Goal: Information Seeking & Learning: Learn about a topic

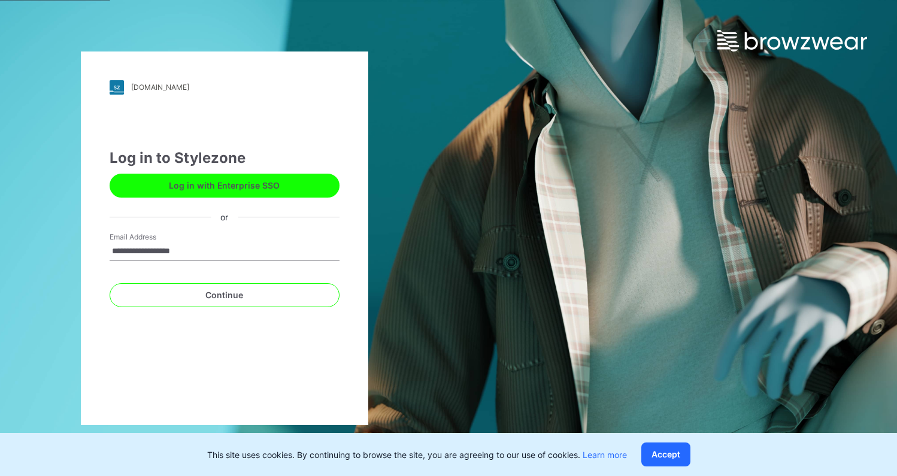
click at [268, 184] on button "Log in with Enterprise SSO" at bounding box center [225, 186] width 230 height 24
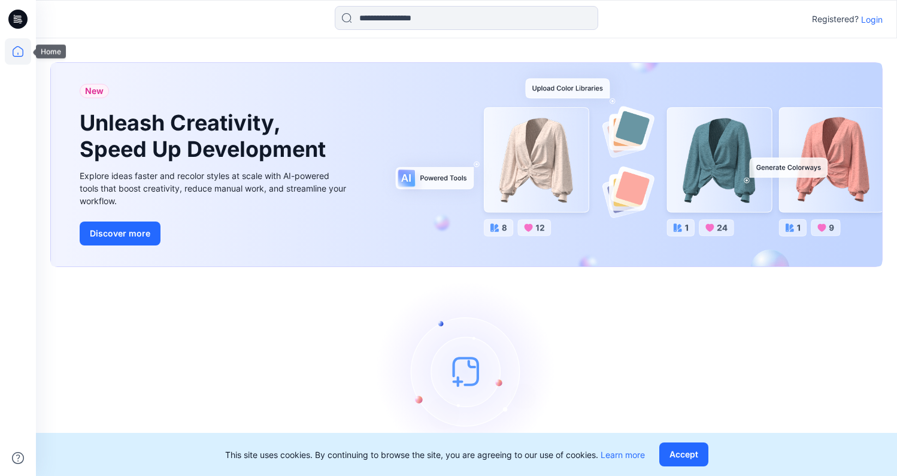
click at [21, 53] on icon at bounding box center [18, 51] width 26 height 26
click at [11, 25] on icon at bounding box center [17, 19] width 19 height 19
click at [15, 50] on icon at bounding box center [18, 51] width 26 height 26
click at [687, 454] on button "Accept" at bounding box center [683, 454] width 49 height 24
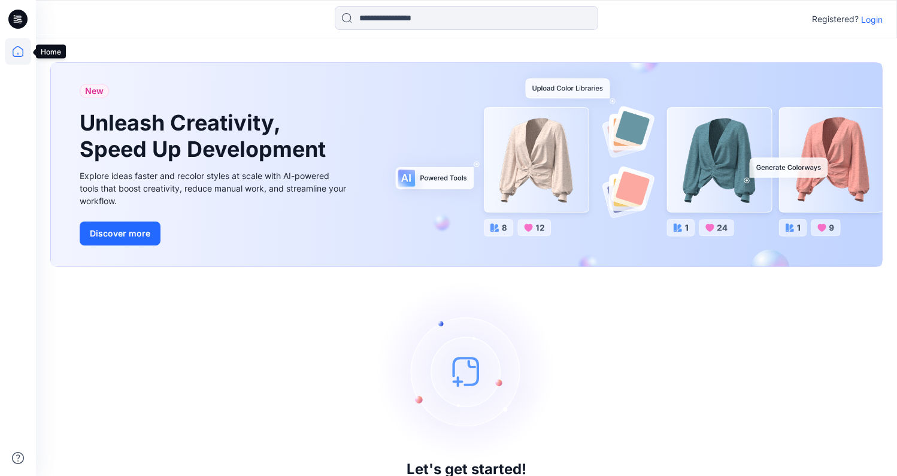
click at [16, 41] on icon at bounding box center [18, 51] width 26 height 26
click at [19, 18] on icon at bounding box center [17, 19] width 19 height 19
click at [867, 21] on p "Login" at bounding box center [872, 19] width 22 height 13
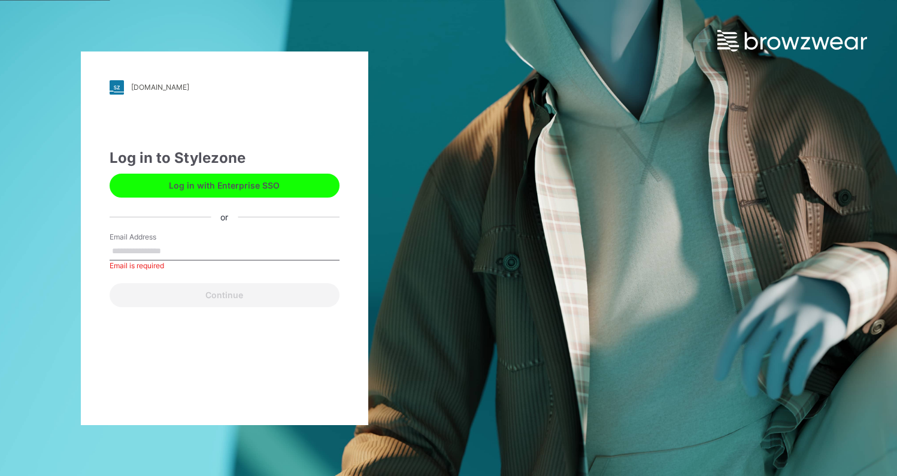
click at [225, 190] on button "Log in with Enterprise SSO" at bounding box center [225, 186] width 230 height 24
click at [199, 247] on div "Email Address Email is required" at bounding box center [225, 250] width 230 height 36
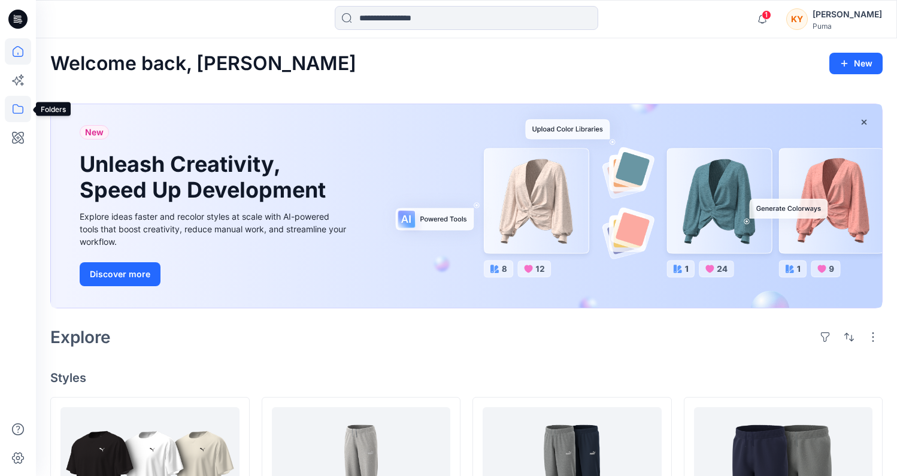
click at [9, 110] on icon at bounding box center [18, 109] width 26 height 26
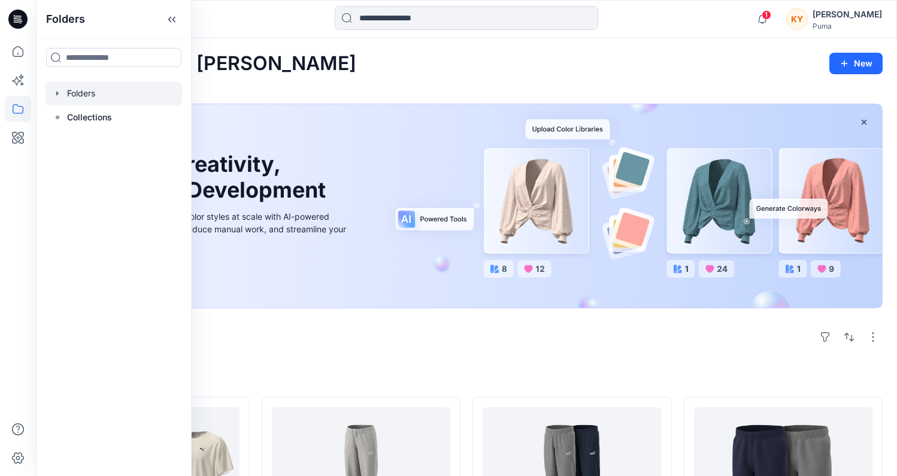
click at [58, 92] on icon "button" at bounding box center [58, 94] width 10 height 10
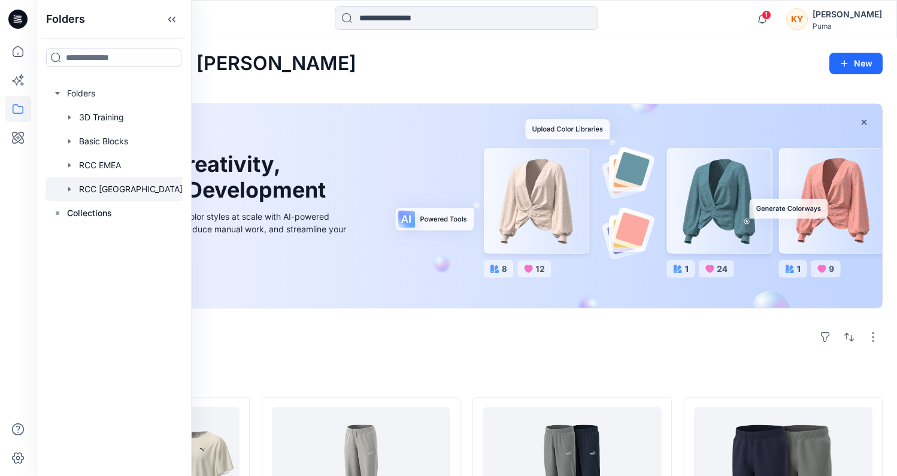
click at [73, 184] on icon "button" at bounding box center [70, 189] width 10 height 10
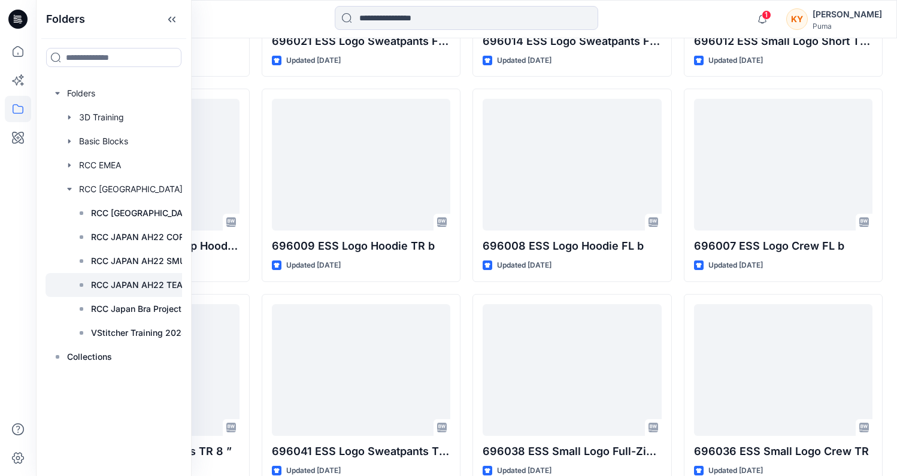
scroll to position [581, 0]
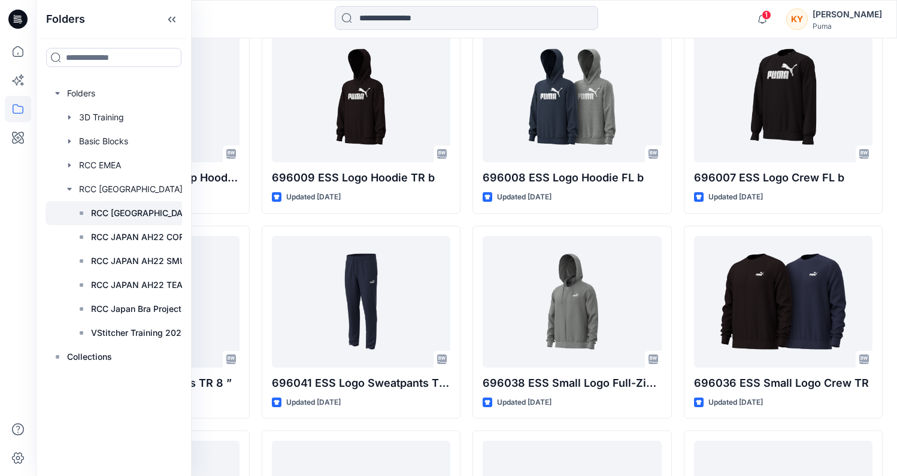
click at [117, 214] on p "RCC Japan" at bounding box center [143, 213] width 105 height 14
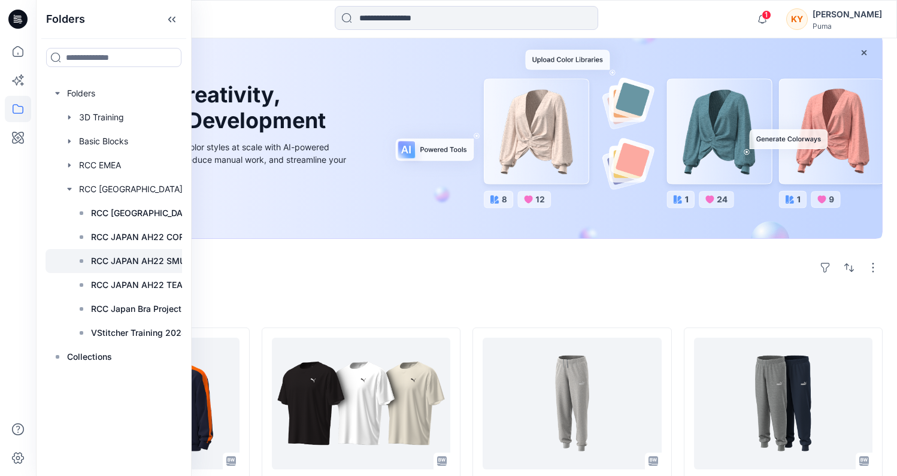
scroll to position [78, 0]
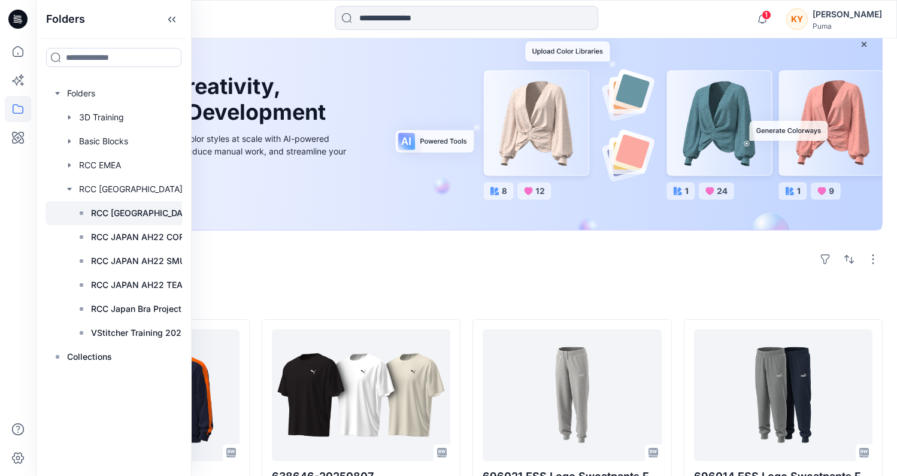
click at [117, 212] on p "RCC Japan" at bounding box center [143, 213] width 105 height 14
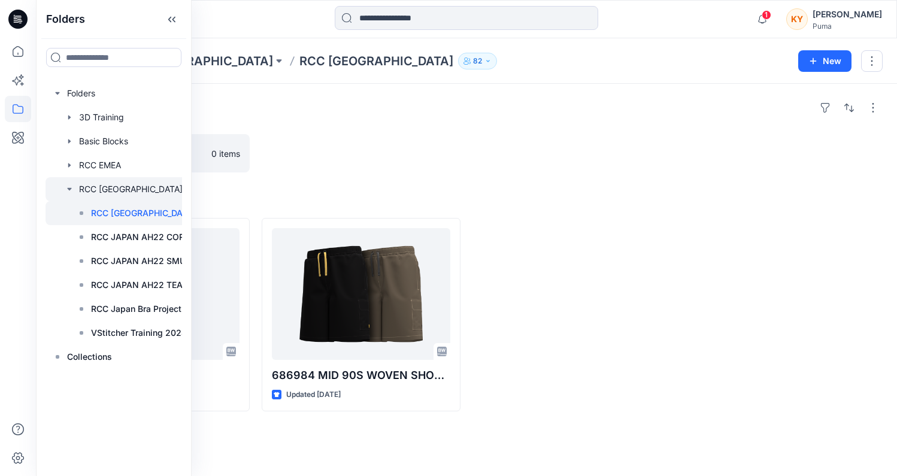
click at [108, 192] on div at bounding box center [135, 189] width 180 height 24
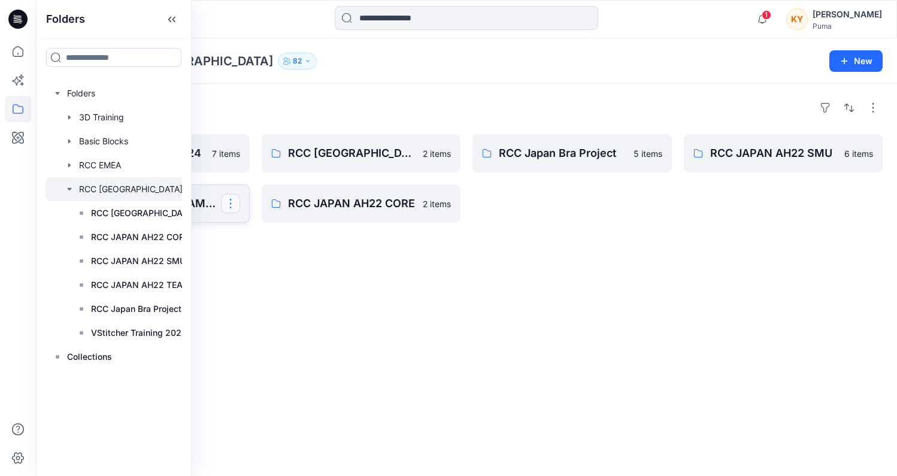
click at [231, 205] on button "button" at bounding box center [230, 203] width 19 height 19
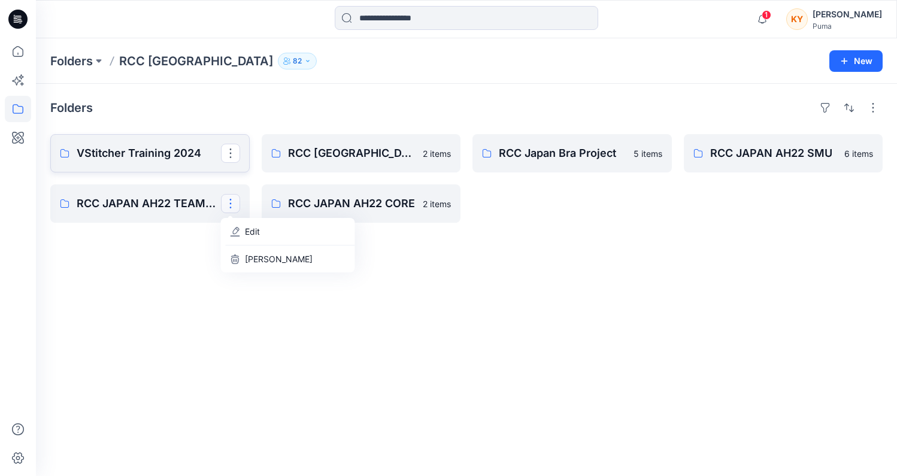
click at [143, 146] on p "VStitcher Training 2024" at bounding box center [149, 153] width 144 height 17
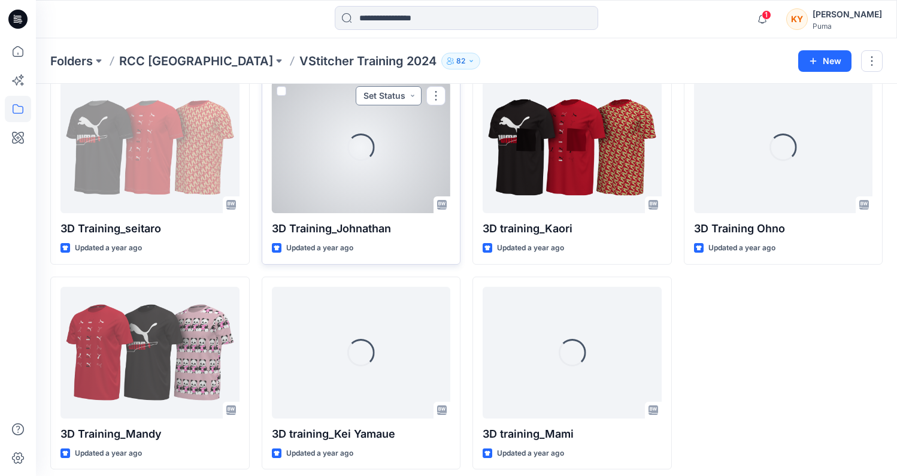
scroll to position [71, 0]
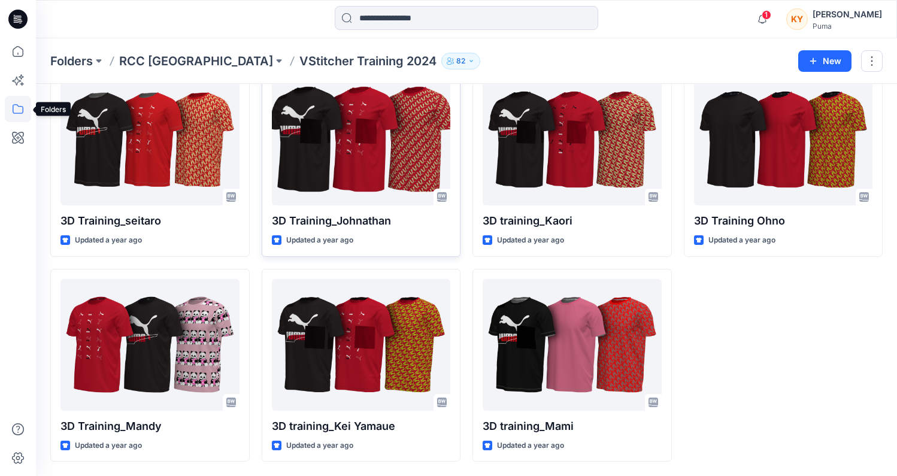
click at [20, 106] on icon at bounding box center [18, 109] width 11 height 10
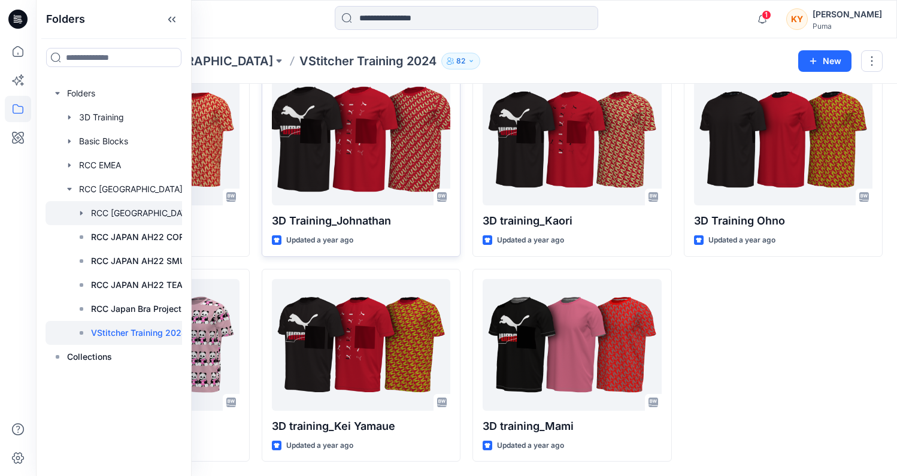
click at [117, 215] on div at bounding box center [135, 213] width 180 height 24
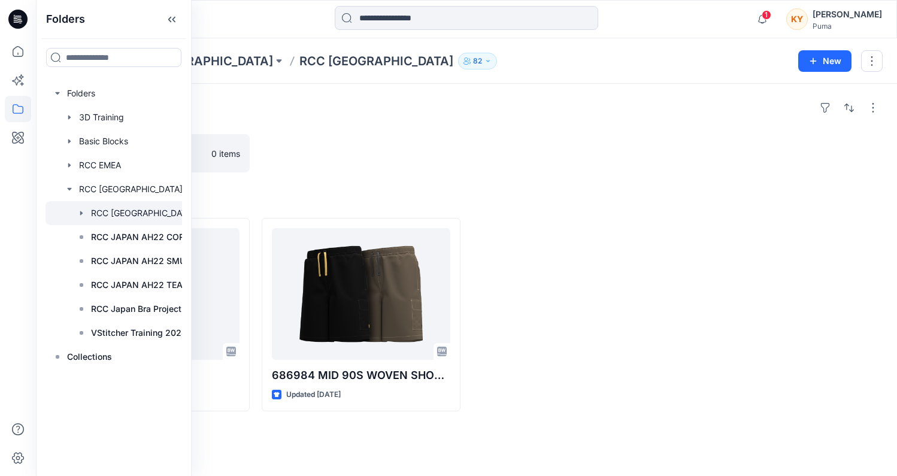
click at [447, 166] on div at bounding box center [361, 153] width 199 height 38
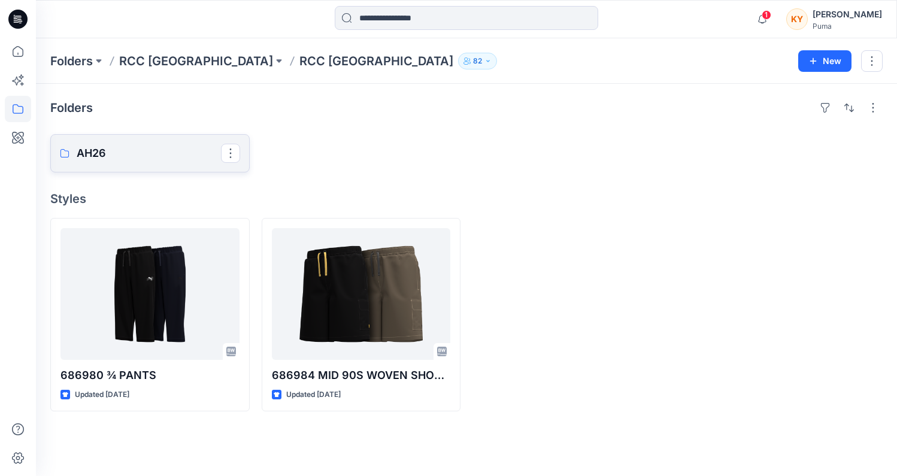
click at [85, 160] on p "AH26" at bounding box center [149, 153] width 144 height 17
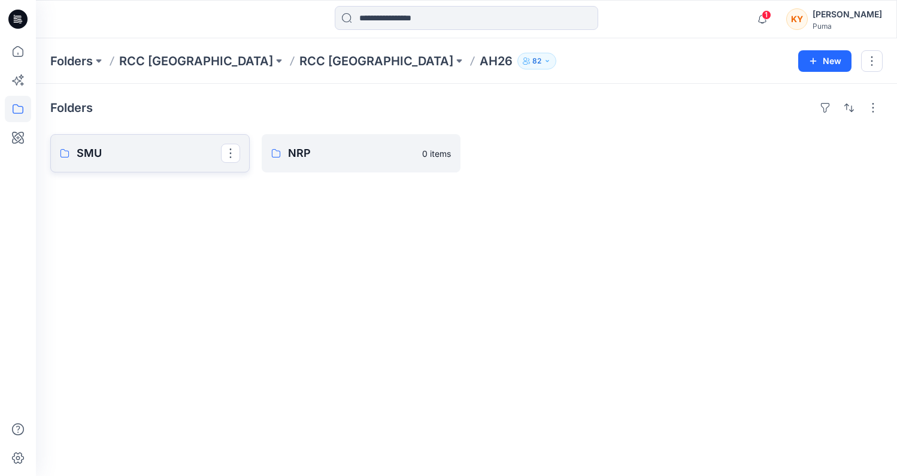
click at [125, 157] on p "SMU" at bounding box center [149, 153] width 144 height 17
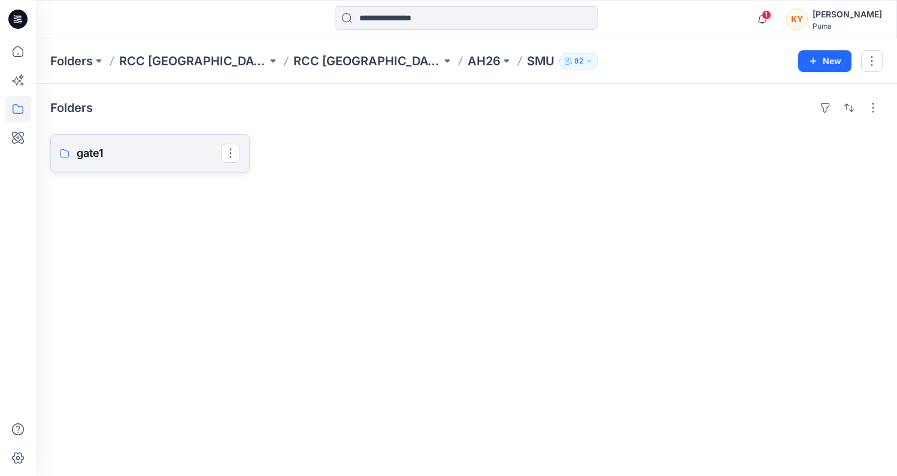
click at [122, 140] on link "gate1" at bounding box center [149, 153] width 199 height 38
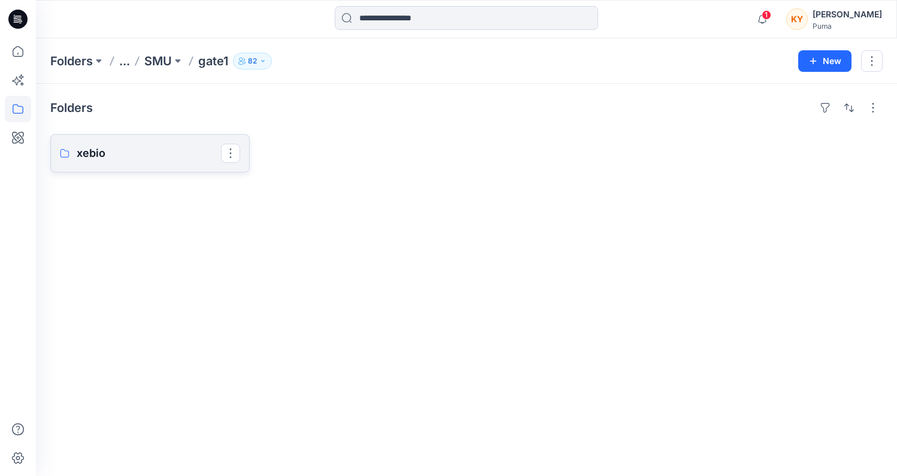
click at [163, 152] on p "xebio" at bounding box center [149, 153] width 144 height 17
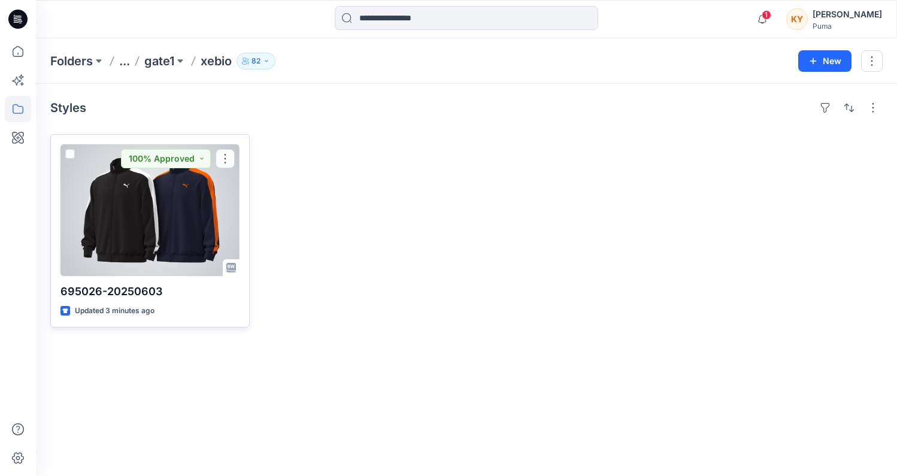
click at [200, 207] on div at bounding box center [149, 210] width 179 height 132
click at [200, 207] on div "Folders ... gate1 xebio 82 New Styles 695026-20250603 Updated 3 minutes ago 100…" at bounding box center [466, 257] width 861 height 438
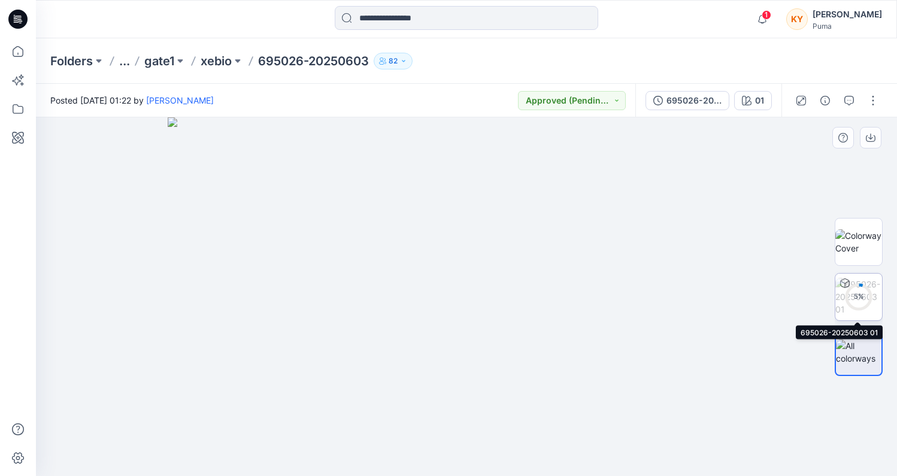
click at [867, 289] on circle at bounding box center [858, 296] width 24 height 24
click at [855, 303] on img at bounding box center [858, 297] width 45 height 38
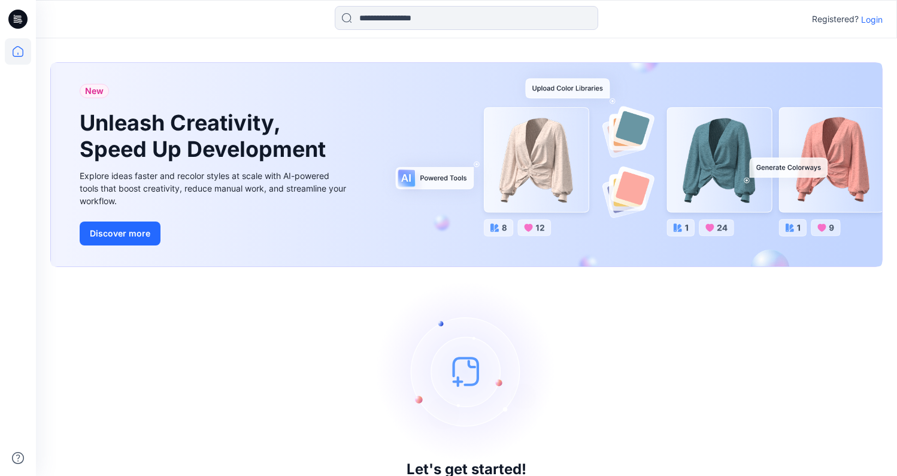
click at [867, 20] on p "Login" at bounding box center [872, 19] width 22 height 13
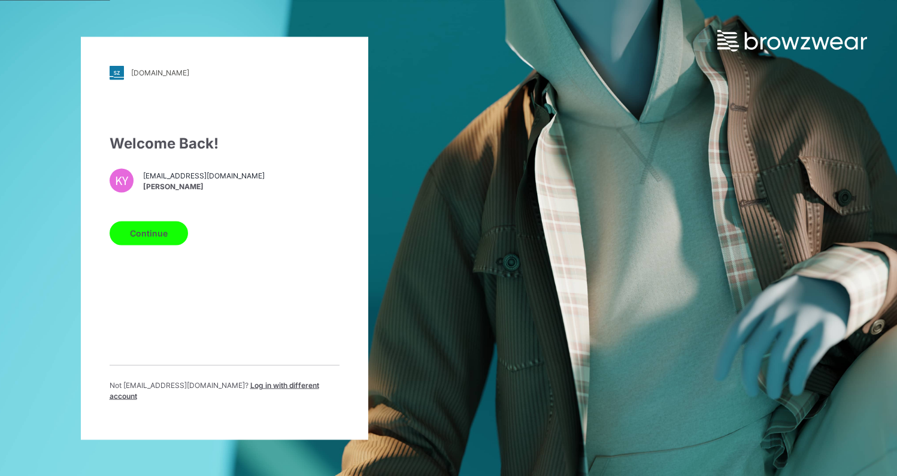
click at [160, 178] on span "kei.yamaue@puma.com" at bounding box center [204, 176] width 122 height 11
click at [127, 187] on div "KY" at bounding box center [122, 180] width 24 height 24
click at [144, 238] on button "Continue" at bounding box center [149, 233] width 78 height 24
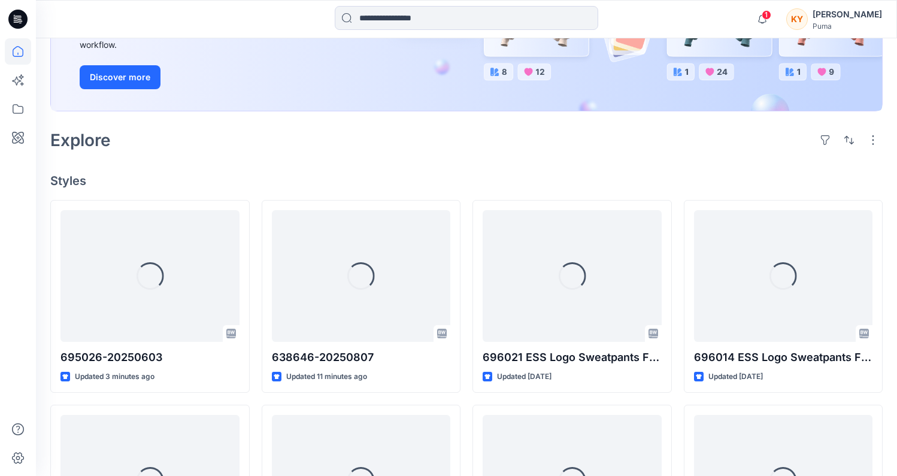
scroll to position [199, 0]
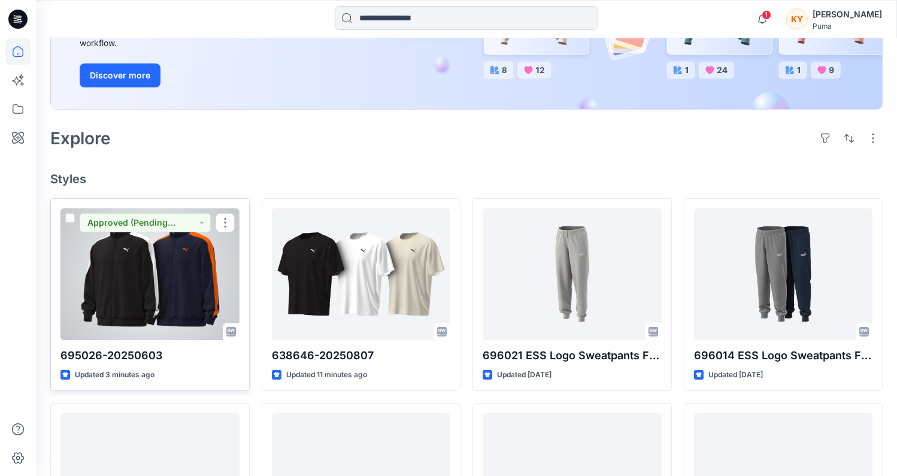
click at [142, 278] on div at bounding box center [149, 274] width 179 height 132
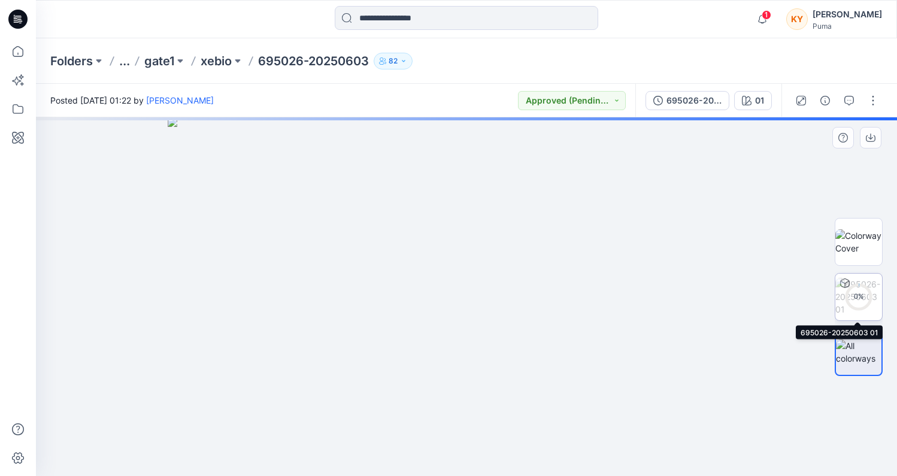
click at [870, 298] on div "0 %" at bounding box center [858, 297] width 48 height 48
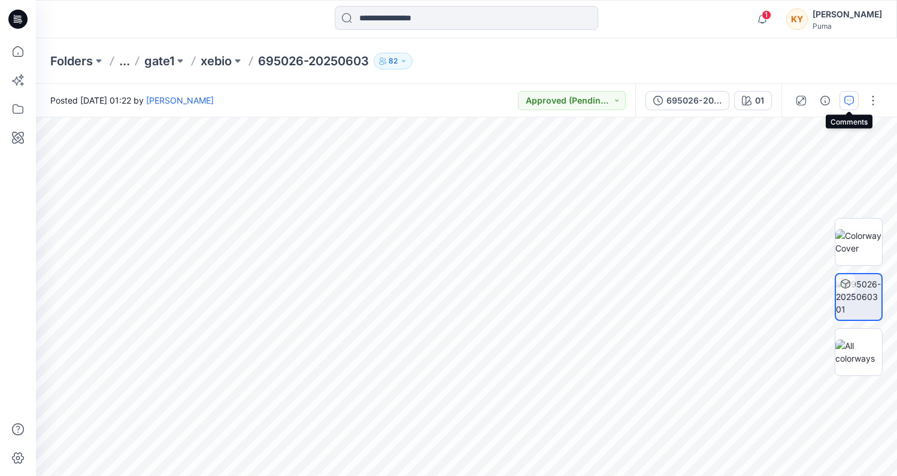
click at [848, 107] on button "button" at bounding box center [848, 100] width 19 height 19
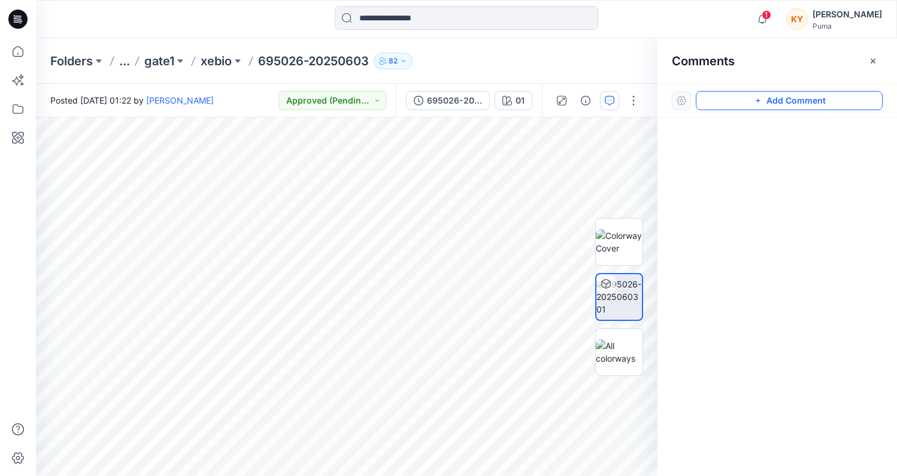
click at [737, 96] on button "Add Comment" at bounding box center [789, 100] width 187 height 19
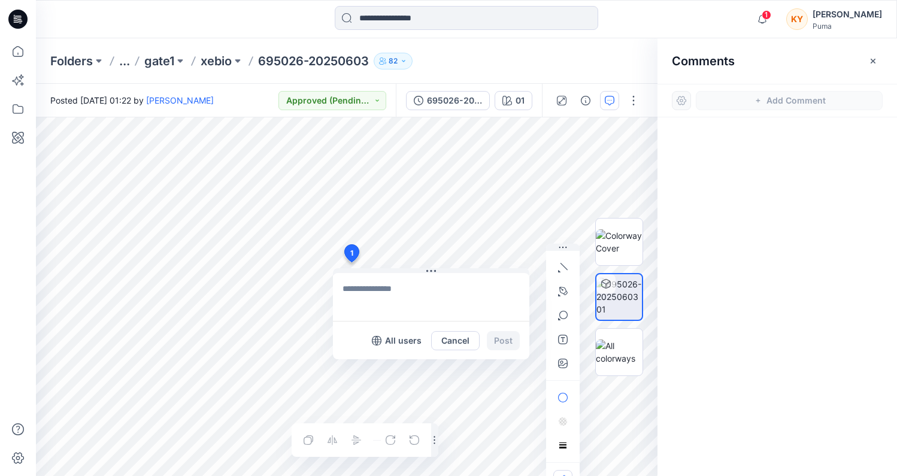
click at [414, 298] on textarea at bounding box center [431, 297] width 196 height 48
type textarea "*"
type textarea "*******"
click at [506, 336] on button "Post" at bounding box center [503, 340] width 33 height 19
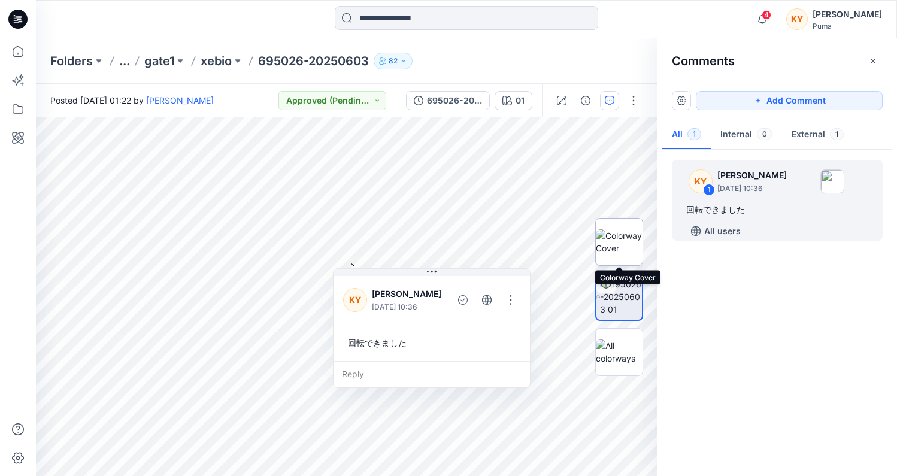
click at [620, 242] on img at bounding box center [619, 241] width 47 height 25
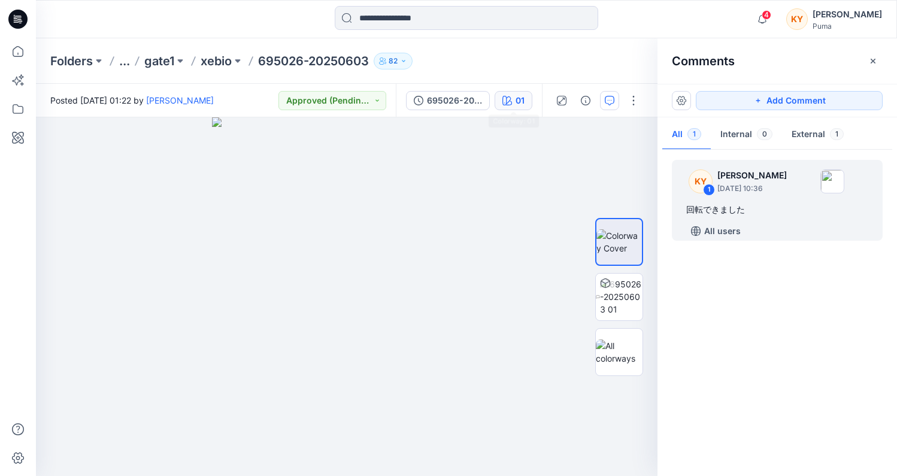
click at [512, 101] on button "01" at bounding box center [513, 100] width 38 height 19
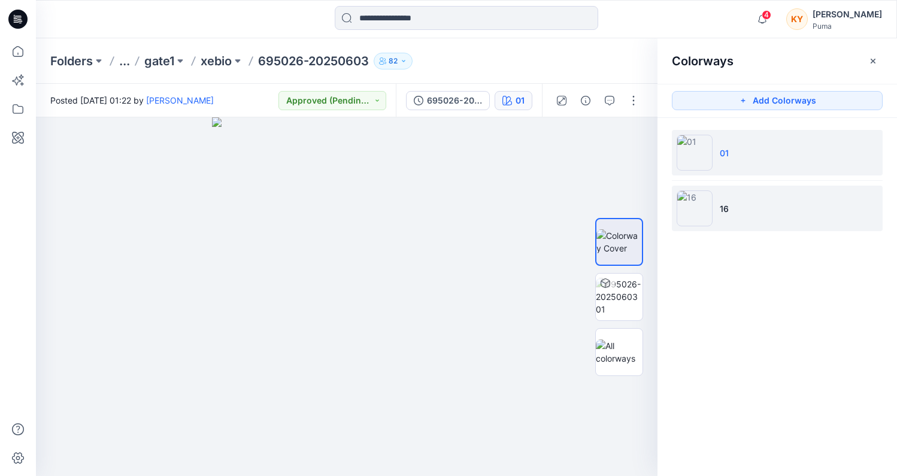
click at [764, 208] on li "16" at bounding box center [777, 208] width 211 height 45
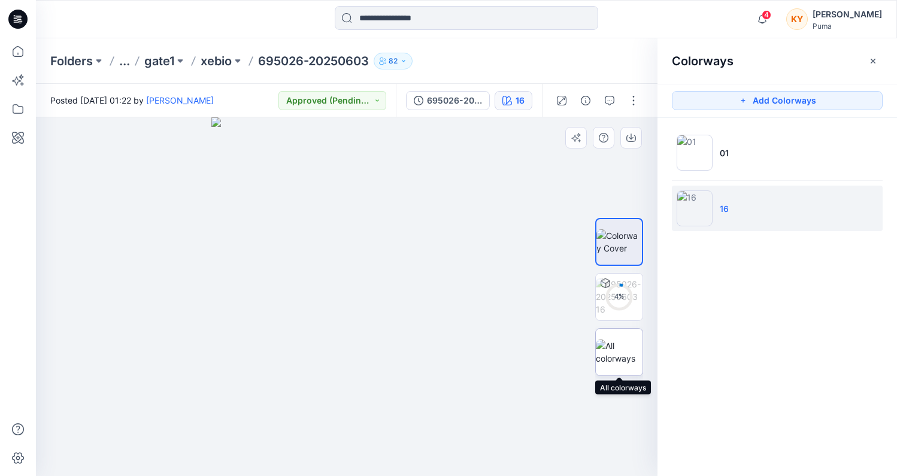
click at [609, 347] on img at bounding box center [619, 351] width 47 height 25
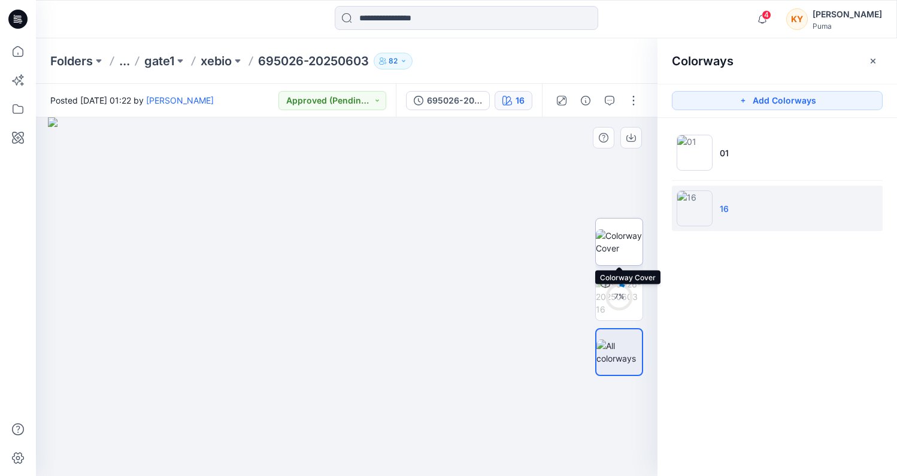
click at [634, 241] on img at bounding box center [619, 241] width 47 height 25
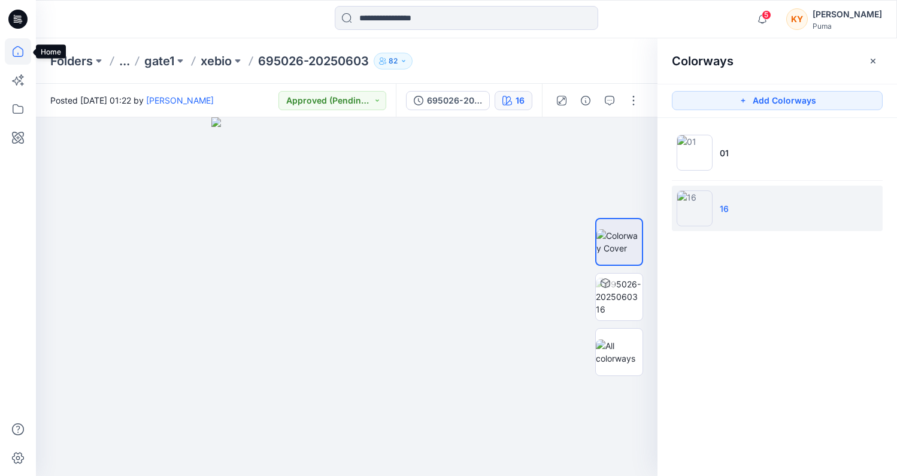
click at [17, 52] on icon at bounding box center [18, 51] width 26 height 26
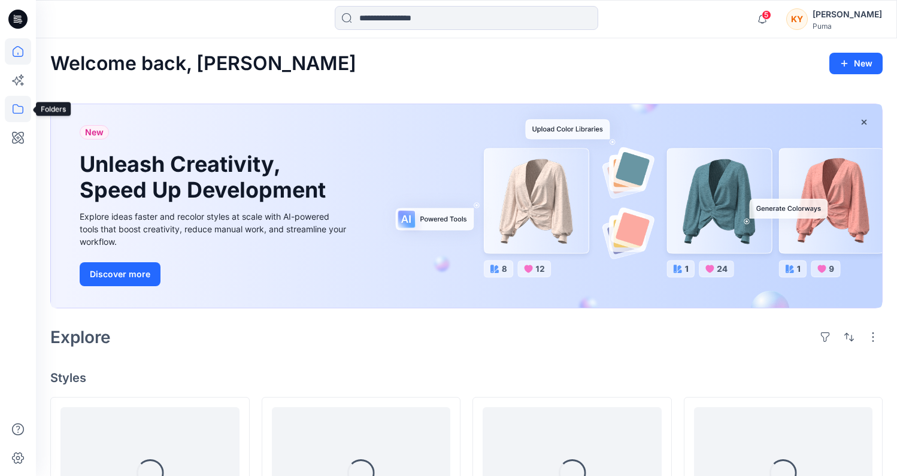
click at [16, 108] on icon at bounding box center [18, 109] width 26 height 26
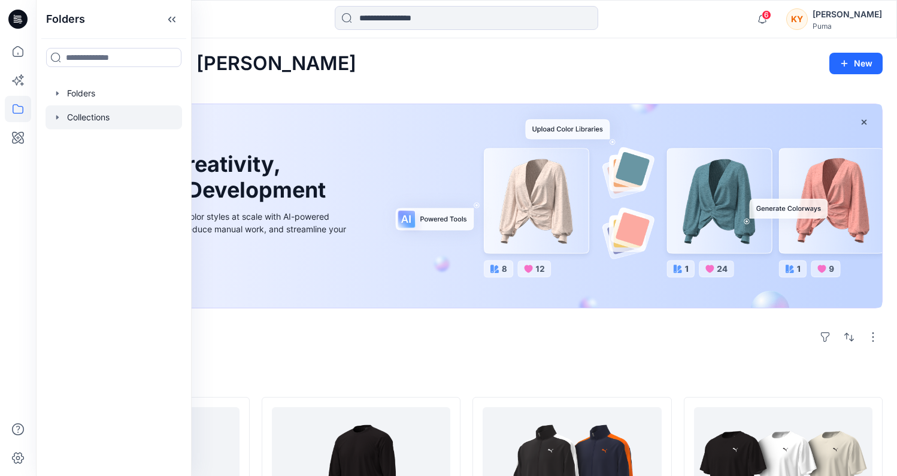
click at [76, 119] on div at bounding box center [113, 117] width 136 height 24
click at [103, 116] on div at bounding box center [113, 117] width 136 height 24
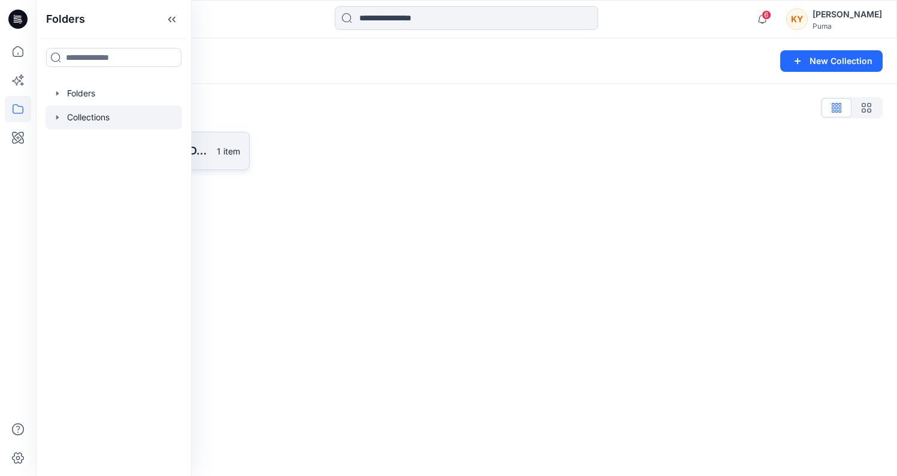
click at [213, 155] on link "AH26 SMU gate2 Alpen 1 item" at bounding box center [149, 151] width 199 height 38
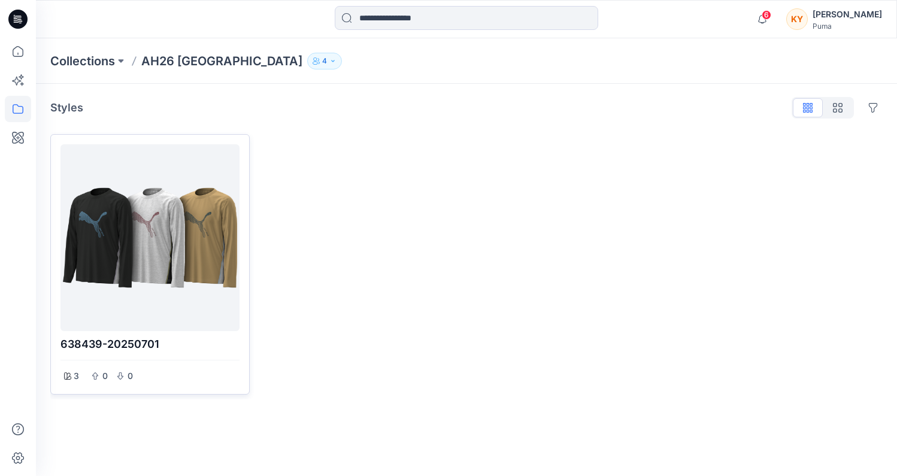
click at [205, 248] on div at bounding box center [149, 237] width 169 height 177
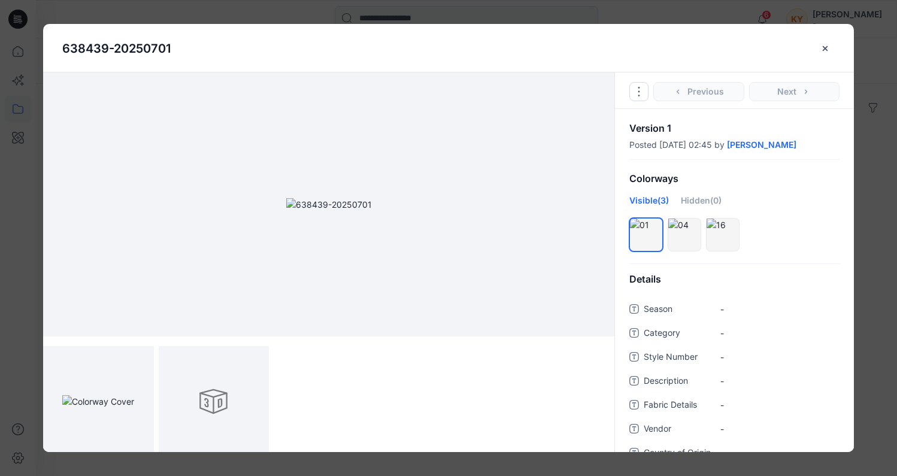
scroll to position [5, 0]
click at [372, 206] on img at bounding box center [329, 199] width 86 height 13
click at [636, 94] on icon "Options" at bounding box center [639, 92] width 10 height 10
click at [820, 174] on div "Colorways" at bounding box center [734, 178] width 239 height 31
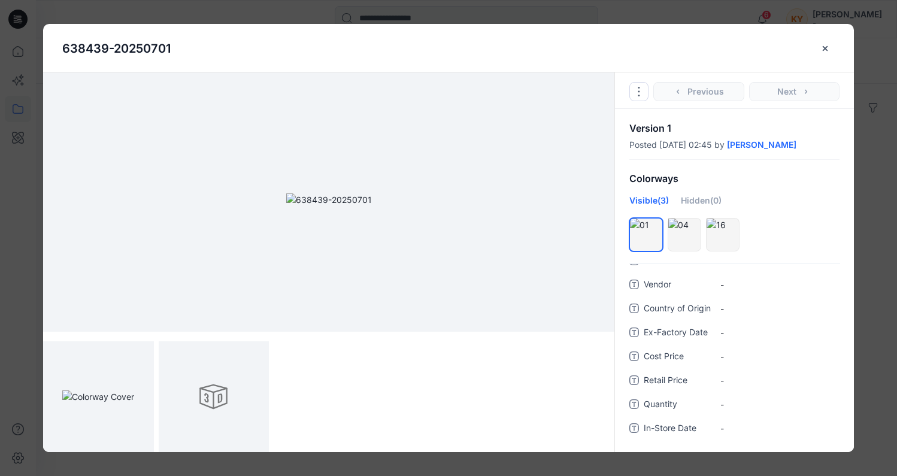
scroll to position [0, 0]
click at [822, 47] on icon "close-btn" at bounding box center [825, 49] width 10 height 10
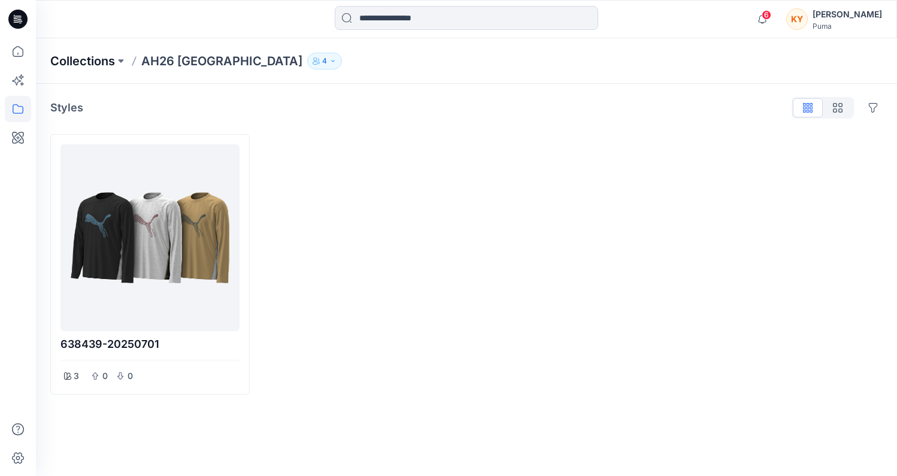
click at [97, 62] on p "Collections" at bounding box center [82, 61] width 65 height 17
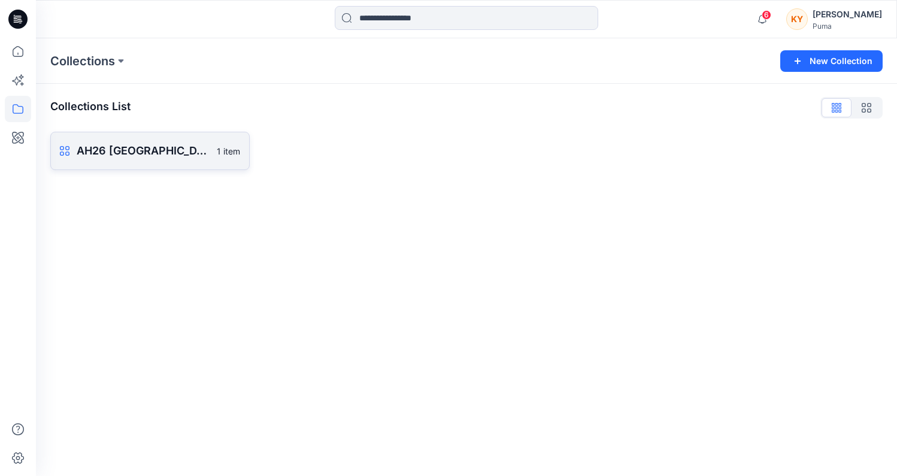
click at [129, 161] on link "AH26 SMU gate2 Alpen 1 item" at bounding box center [149, 151] width 199 height 38
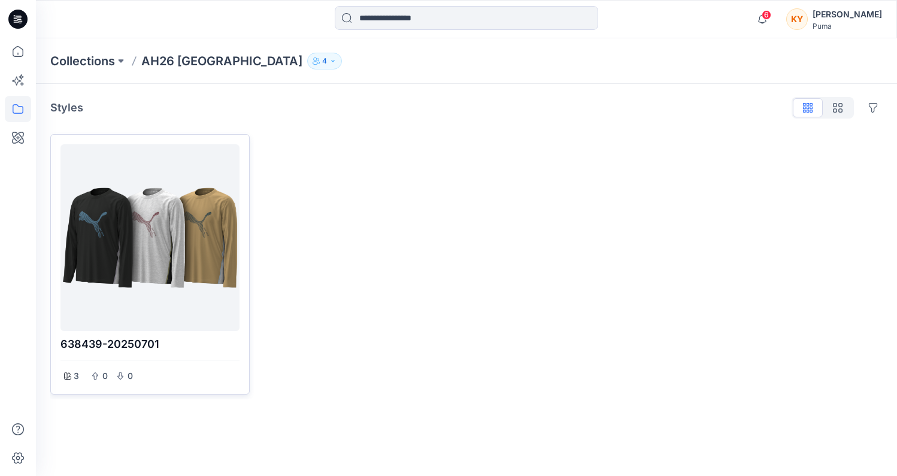
click at [142, 220] on div at bounding box center [149, 237] width 169 height 177
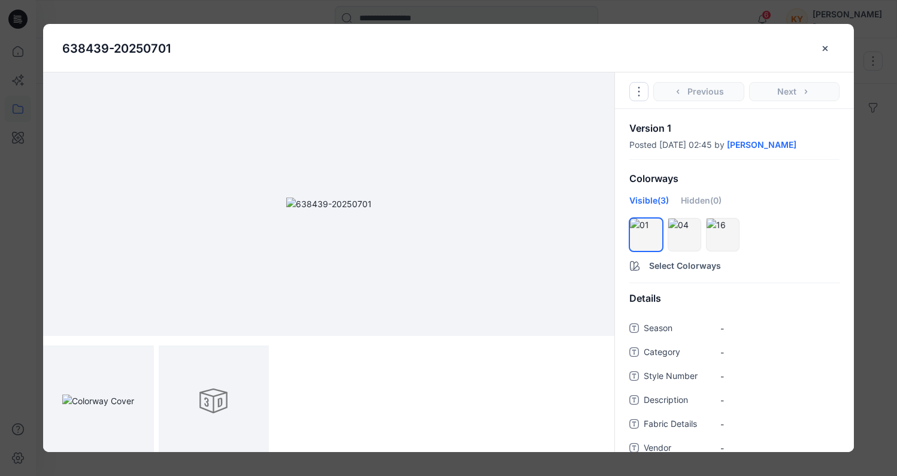
scroll to position [5, 0]
click at [638, 95] on icon "Options" at bounding box center [639, 92] width 10 height 10
drag, startPoint x: 828, startPoint y: 47, endPoint x: 765, endPoint y: 120, distance: 95.9
click at [828, 48] on icon "close-btn" at bounding box center [825, 49] width 10 height 10
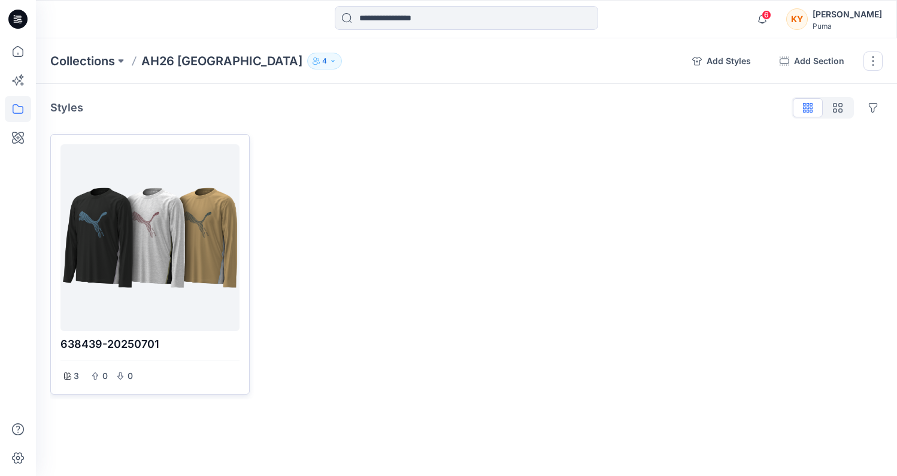
click at [159, 256] on div at bounding box center [149, 237] width 169 height 177
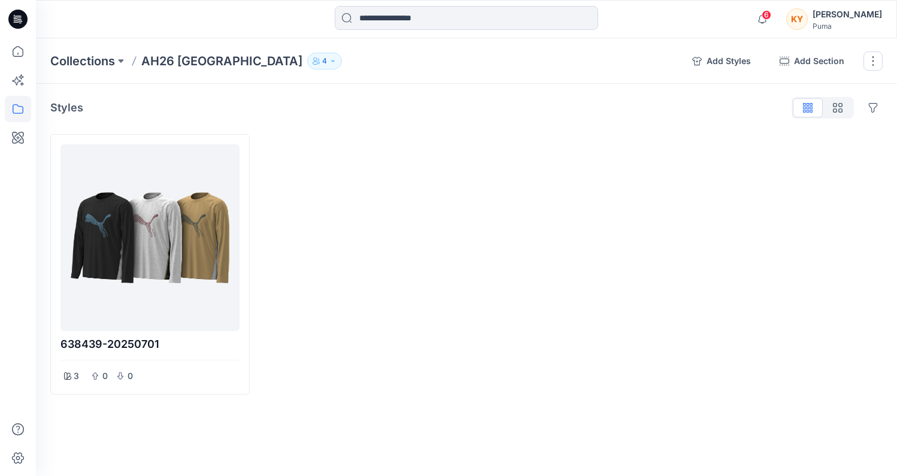
click at [159, 256] on div at bounding box center [448, 238] width 897 height 476
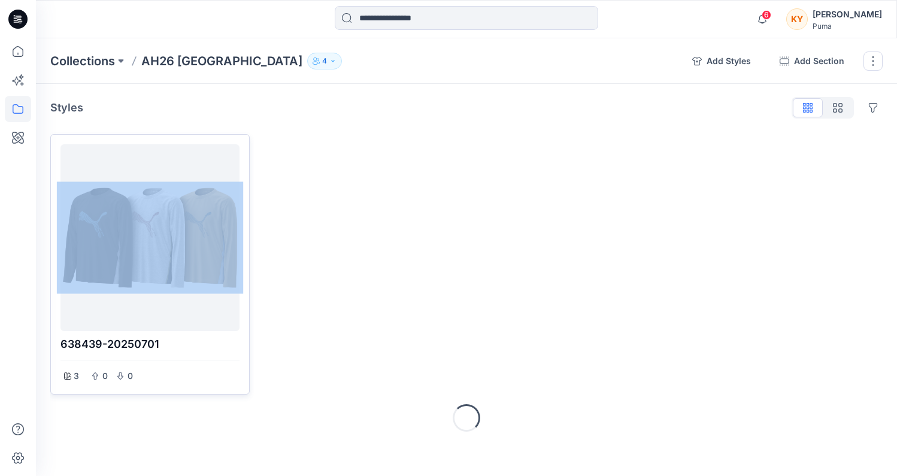
click at [159, 256] on div at bounding box center [149, 237] width 169 height 177
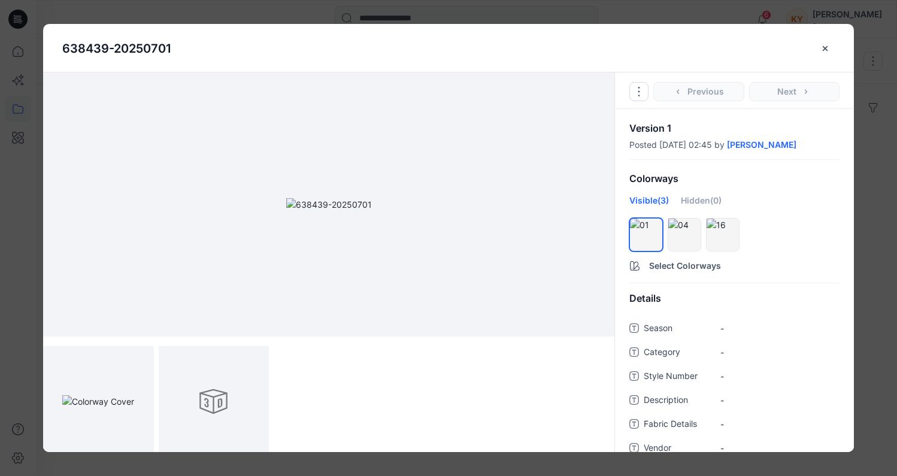
click at [823, 48] on icon "close-btn" at bounding box center [825, 49] width 10 height 10
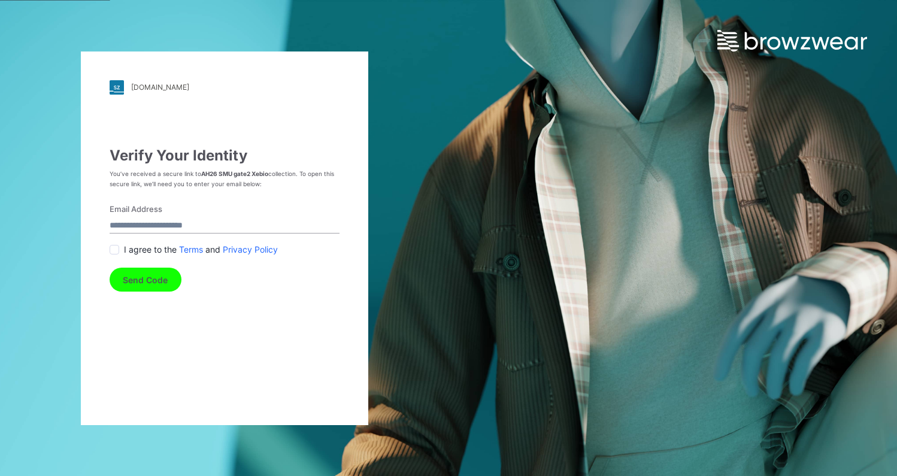
click at [186, 224] on input "Email Address" at bounding box center [225, 225] width 230 height 16
type input "**********"
click at [143, 282] on button "Send Code" at bounding box center [146, 280] width 72 height 24
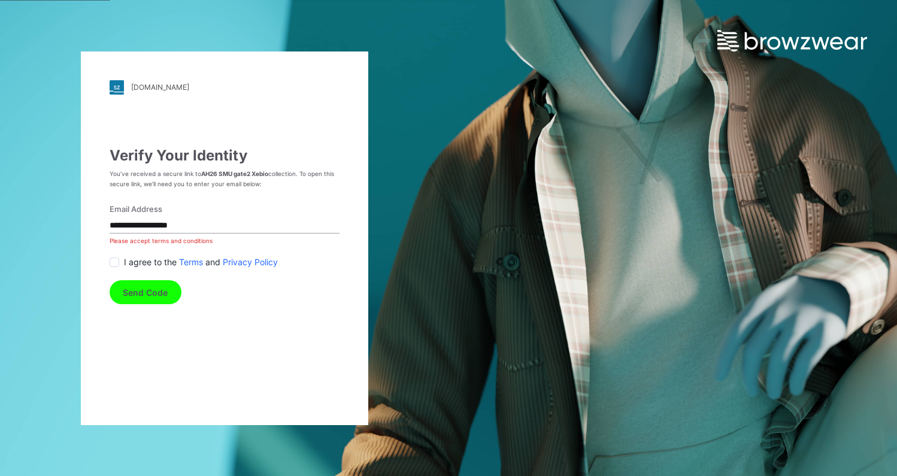
click at [119, 260] on div "I agree to the Terms and Privacy Policy" at bounding box center [225, 262] width 230 height 13
click at [118, 259] on span at bounding box center [115, 262] width 10 height 10
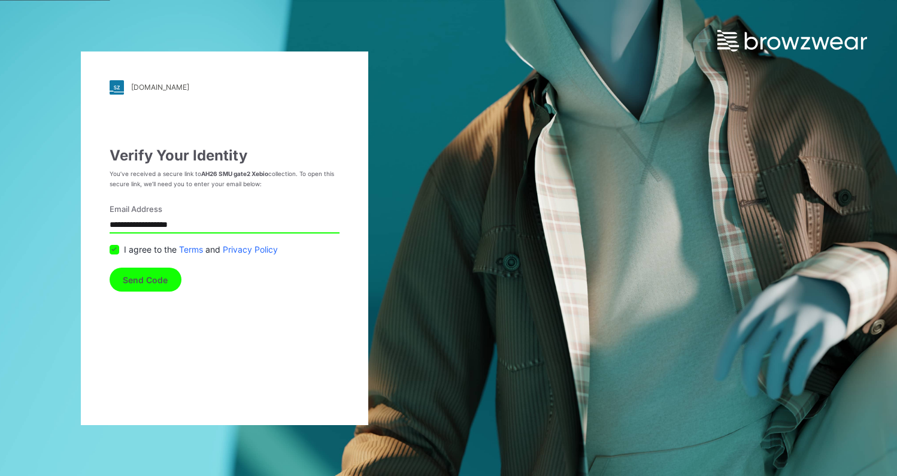
click at [133, 290] on button "Send Code" at bounding box center [146, 280] width 72 height 24
